Goal: Find specific page/section: Find specific page/section

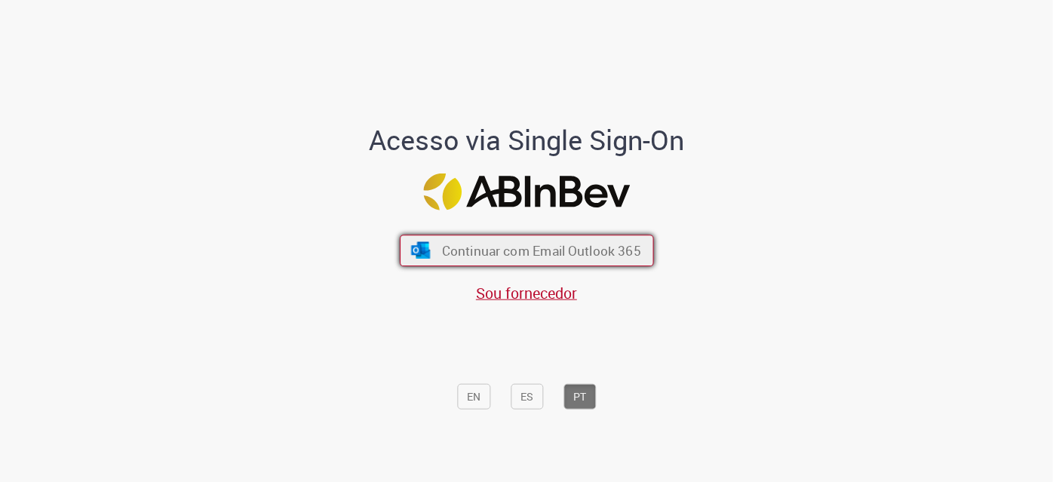
click at [627, 244] on span "Continuar com Email Outlook 365" at bounding box center [540, 250] width 199 height 17
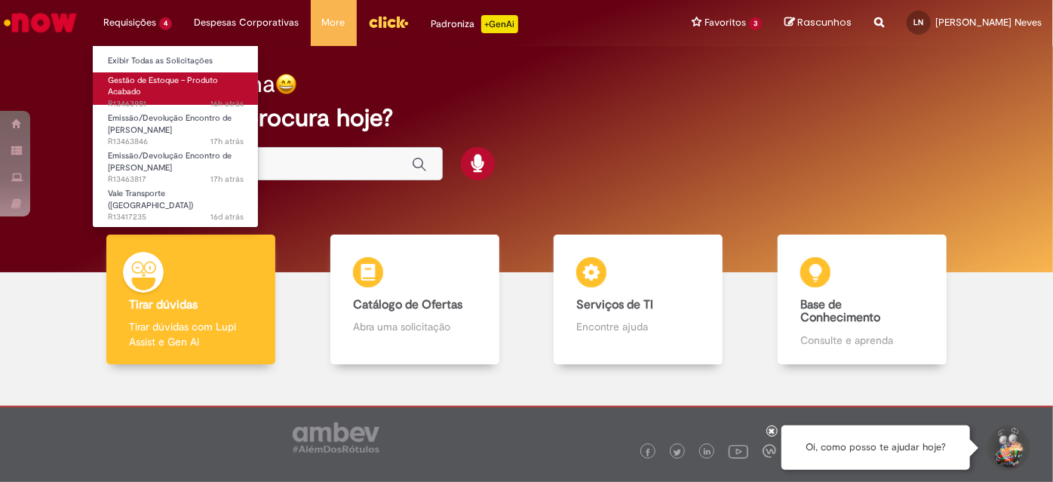
click at [133, 90] on span "Gestão de Estoque – Produto Acabado" at bounding box center [163, 86] width 110 height 23
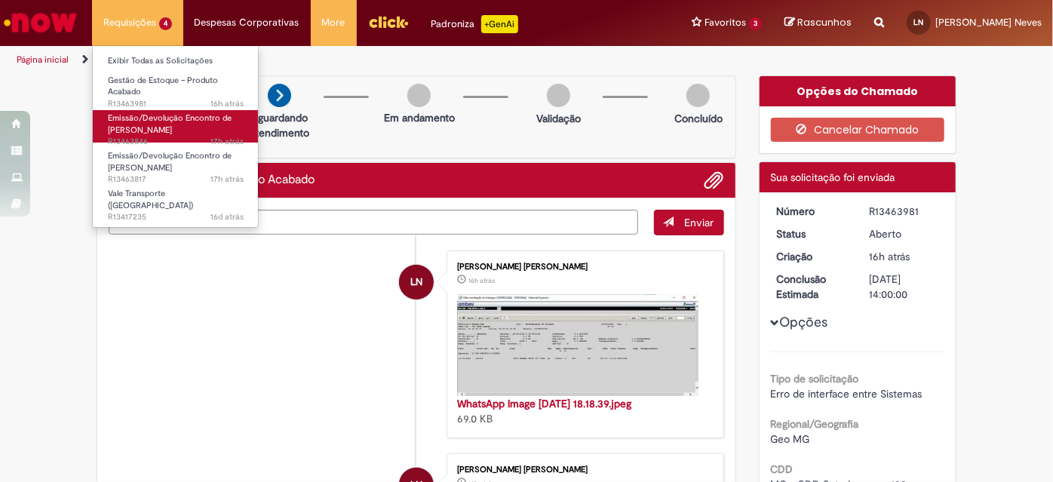
click at [145, 130] on span "Emissão/Devolução Encontro de [PERSON_NAME]" at bounding box center [170, 123] width 124 height 23
